Goal: Find specific page/section: Find specific page/section

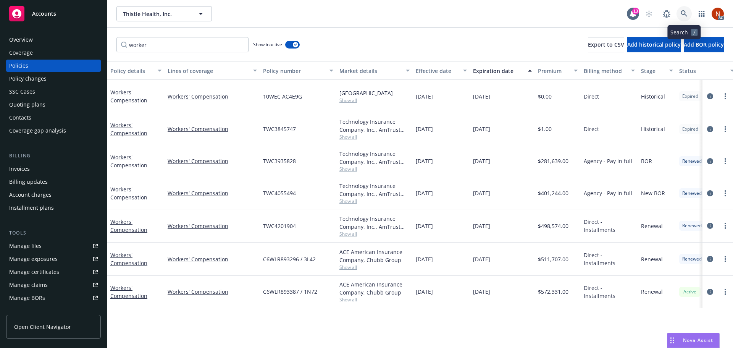
click at [680, 13] on link at bounding box center [683, 13] width 15 height 15
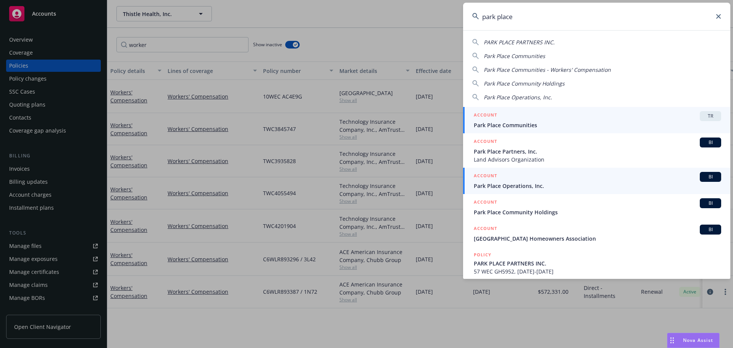
type input "park place"
click at [567, 180] on div "ACCOUNT BI" at bounding box center [597, 177] width 247 height 10
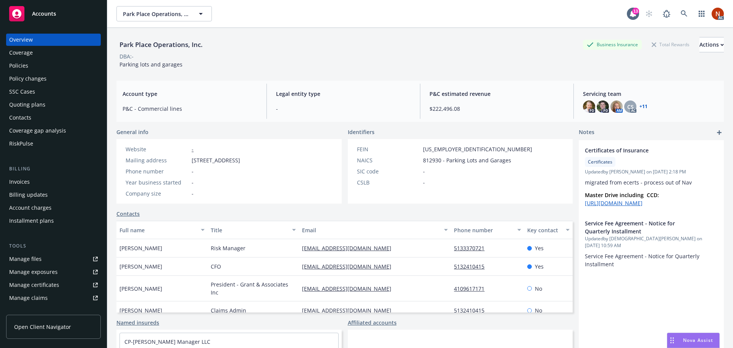
click at [56, 62] on div "Policies" at bounding box center [53, 66] width 89 height 12
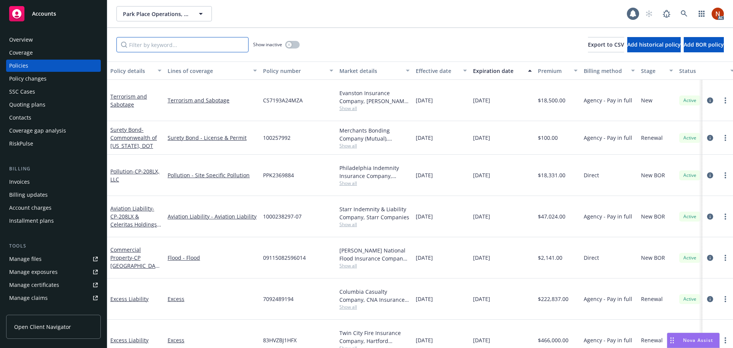
click at [200, 46] on input "Filter by keyword..." at bounding box center [182, 44] width 132 height 15
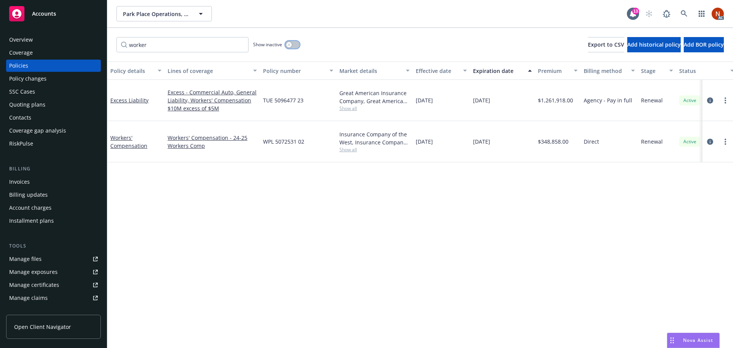
click at [290, 42] on div "button" at bounding box center [288, 44] width 5 height 5
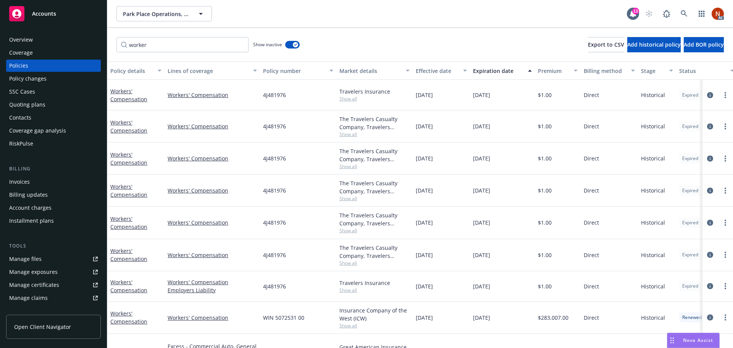
click at [427, 72] on div "Effective date" at bounding box center [437, 71] width 43 height 8
drag, startPoint x: 437, startPoint y: 53, endPoint x: 431, endPoint y: 83, distance: 30.6
click at [437, 53] on div "worker Show inactive Export to CSV Add historical policy Add BOR policy" at bounding box center [420, 45] width 626 height 34
drag, startPoint x: 172, startPoint y: 43, endPoint x: 56, endPoint y: 33, distance: 116.5
click at [56, 33] on div "Accounts Overview Coverage Policies Policy changes SSC Cases Quoting plans Cont…" at bounding box center [366, 174] width 733 height 348
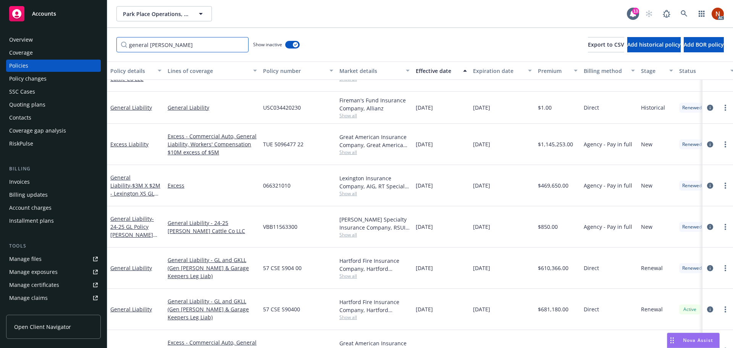
scroll to position [176, 0]
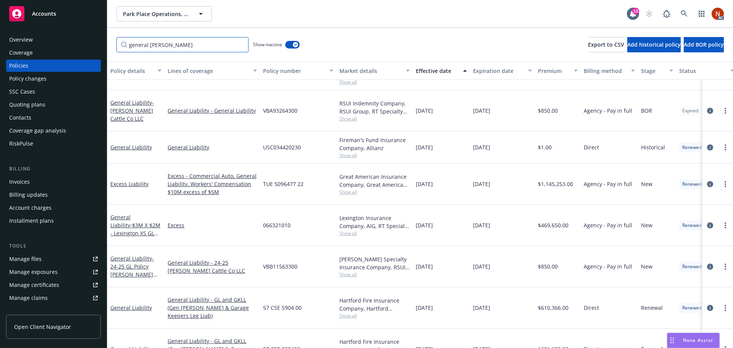
type input "general [PERSON_NAME]"
click at [354, 152] on span "Show all" at bounding box center [374, 155] width 70 height 6
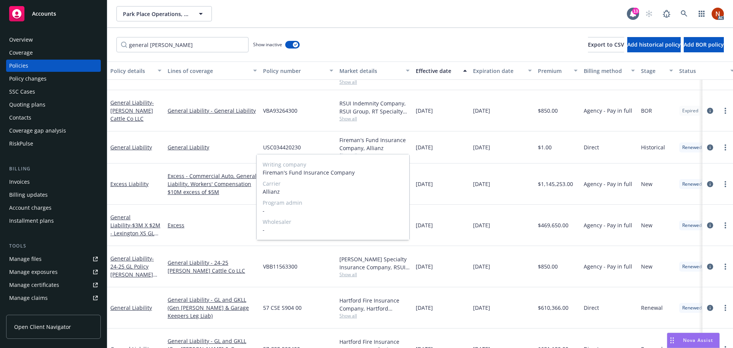
click at [396, 152] on span "Show all" at bounding box center [374, 155] width 70 height 6
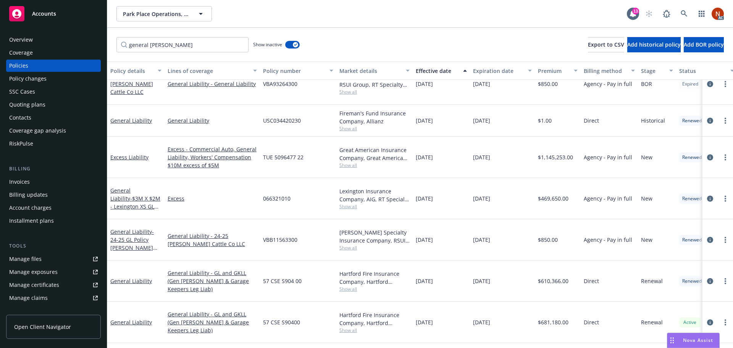
scroll to position [214, 0]
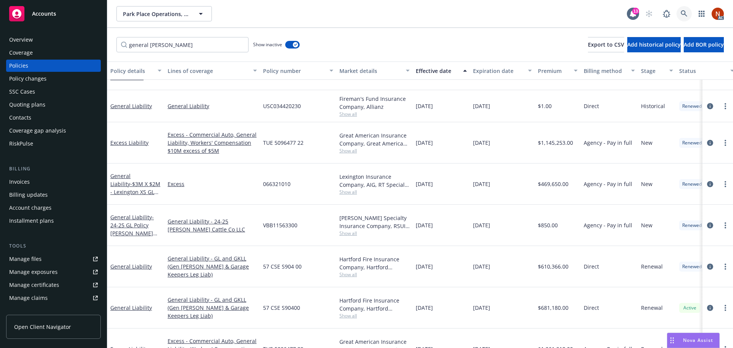
click at [682, 17] on link at bounding box center [683, 13] width 15 height 15
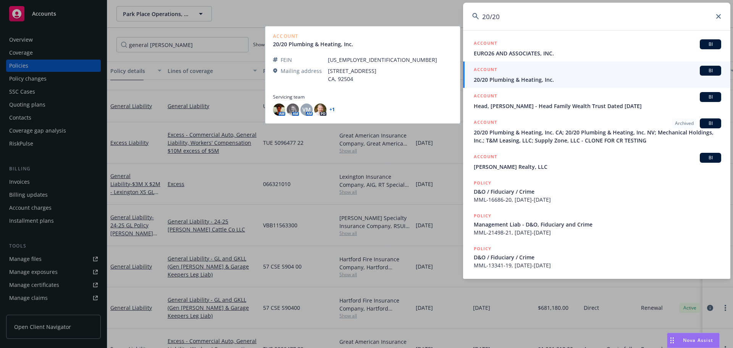
type input "20/20"
click at [542, 79] on span "20/20 Plumbing & Heating, Inc." at bounding box center [597, 80] width 247 height 8
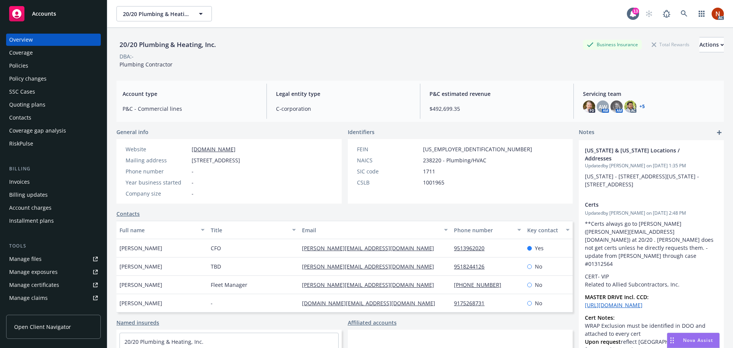
click at [38, 71] on div "Policies" at bounding box center [53, 66] width 89 height 12
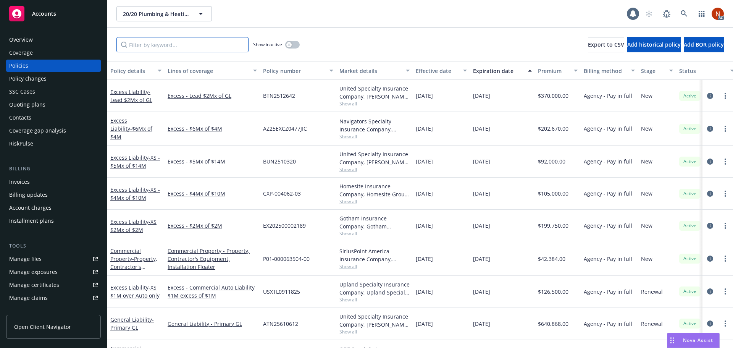
click at [145, 44] on input "Filter by keyword..." at bounding box center [182, 44] width 132 height 15
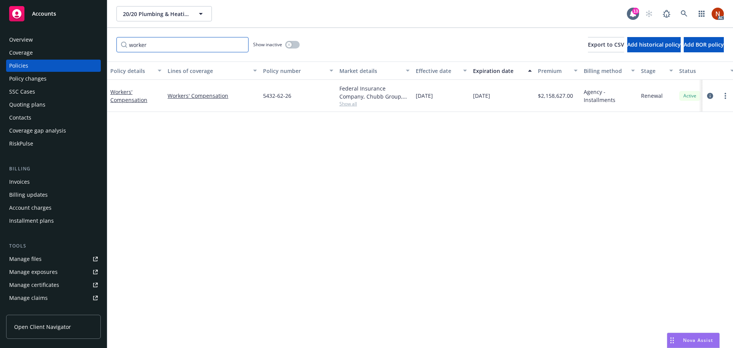
type input "worker"
click at [46, 260] on link "Manage files" at bounding box center [53, 259] width 95 height 12
